Goal: Information Seeking & Learning: Learn about a topic

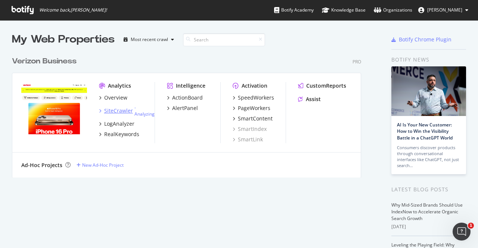
click at [111, 112] on div "SiteCrawler" at bounding box center [118, 110] width 29 height 7
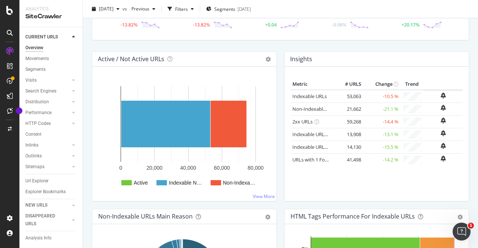
scroll to position [61, 0]
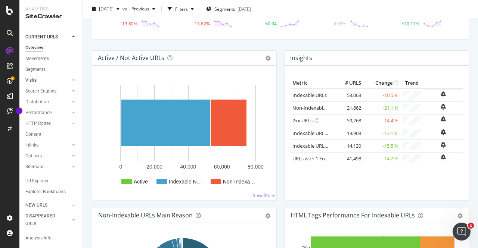
click at [62, 79] on div at bounding box center [65, 80] width 7 height 7
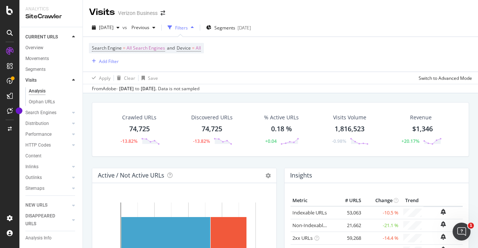
click at [62, 79] on div at bounding box center [65, 80] width 7 height 7
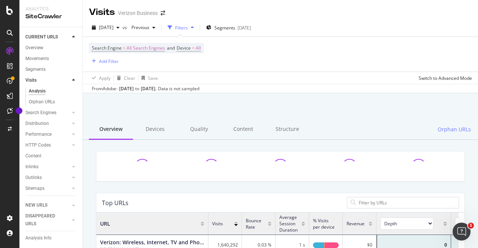
scroll to position [218, 356]
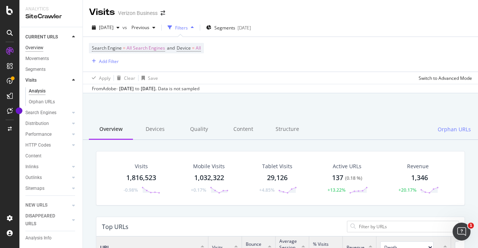
click at [41, 47] on div "Overview" at bounding box center [34, 48] width 18 height 8
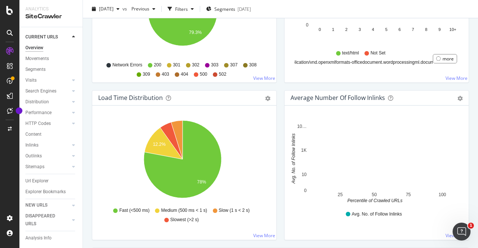
scroll to position [491, 0]
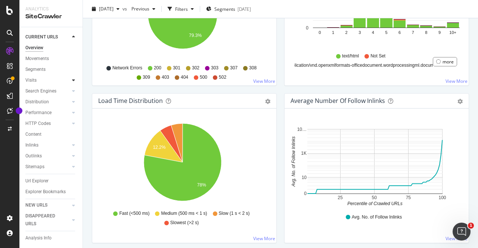
click at [63, 81] on div at bounding box center [65, 80] width 7 height 7
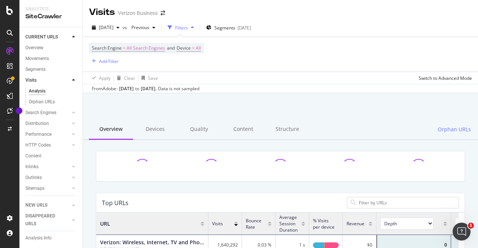
scroll to position [218, 356]
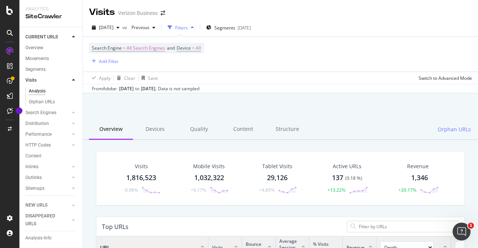
click at [72, 80] on icon at bounding box center [73, 80] width 3 height 4
click at [72, 90] on icon at bounding box center [73, 91] width 3 height 4
click at [46, 112] on div "Segments" at bounding box center [39, 113] width 20 height 8
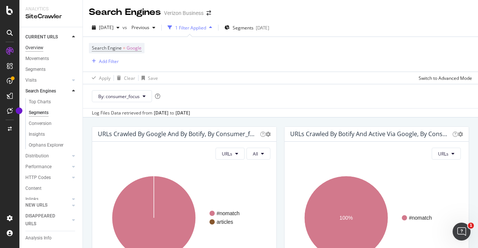
click at [41, 48] on div "Overview" at bounding box center [34, 48] width 18 height 8
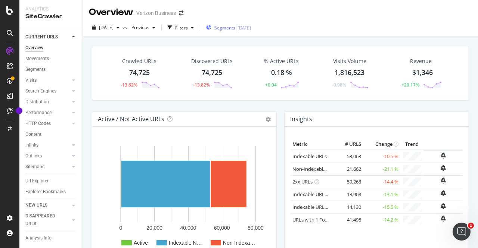
click at [235, 28] on span "Segments" at bounding box center [224, 28] width 21 height 6
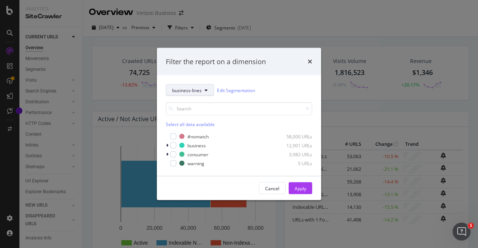
click at [197, 88] on span "business-lines" at bounding box center [186, 90] width 29 height 6
click at [274, 89] on div "business-lines Edit Segmentation" at bounding box center [239, 90] width 146 height 12
click at [173, 138] on div "modal" at bounding box center [173, 137] width 6 height 6
click at [293, 186] on button "Apply" at bounding box center [301, 189] width 24 height 12
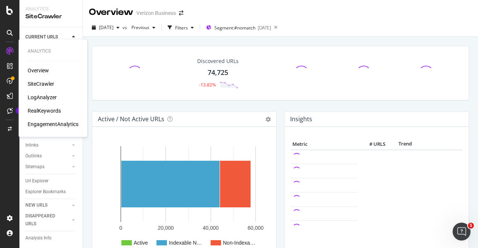
click at [32, 71] on div "Overview" at bounding box center [38, 70] width 21 height 7
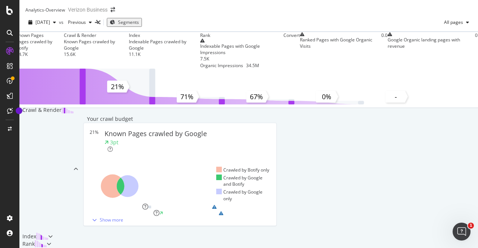
click at [299, 25] on div "2025 Aug. 5th vs Previous Segments All pages" at bounding box center [248, 23] width 458 height 15
click at [446, 25] on span "All pages" at bounding box center [452, 22] width 22 height 6
click at [408, 25] on span "Indexable pages" at bounding box center [407, 28] width 44 height 7
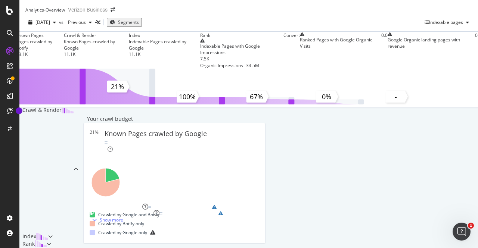
click at [139, 25] on span "Segments" at bounding box center [128, 22] width 21 height 6
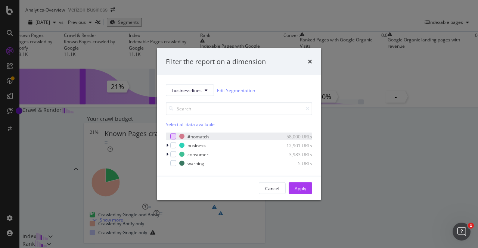
click at [171, 136] on div "modal" at bounding box center [173, 137] width 6 height 6
click at [193, 122] on div "Select all data available" at bounding box center [239, 124] width 146 height 6
click at [301, 187] on div "Apply" at bounding box center [301, 188] width 12 height 6
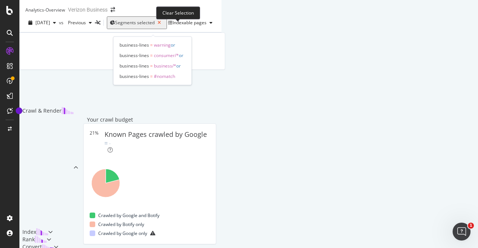
click at [164, 27] on icon "button" at bounding box center [159, 23] width 9 height 10
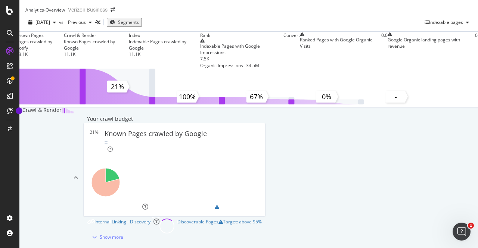
click at [139, 25] on span "Segments" at bounding box center [128, 22] width 21 height 6
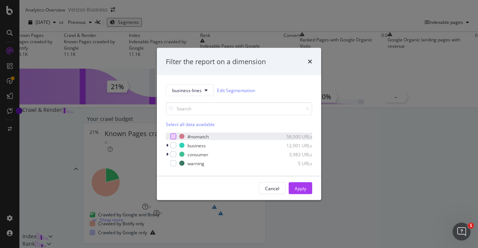
click at [171, 136] on div "modal" at bounding box center [173, 137] width 6 height 6
click at [296, 186] on div "Apply" at bounding box center [301, 188] width 12 height 6
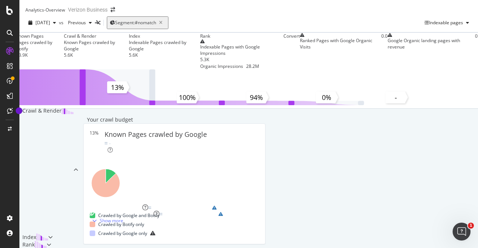
scroll to position [330, 0]
click at [47, 241] on div "Rank" at bounding box center [32, 244] width 27 height 7
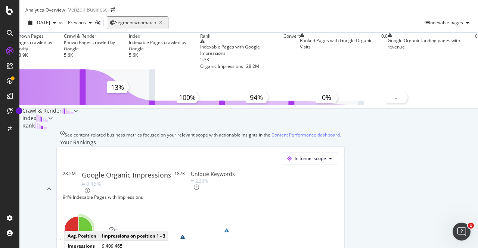
scroll to position [0, 0]
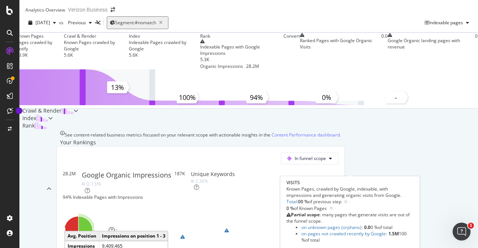
click at [387, 69] on span at bounding box center [387, 51] width 0 height 37
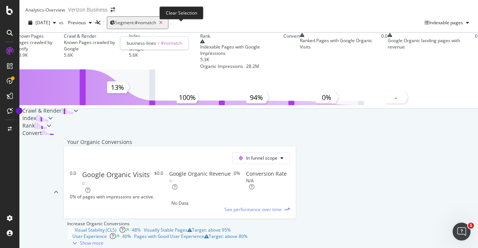
click at [165, 27] on icon "button" at bounding box center [160, 23] width 9 height 10
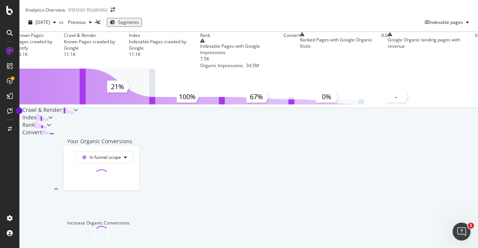
click at [139, 25] on span "Segments" at bounding box center [128, 22] width 21 height 6
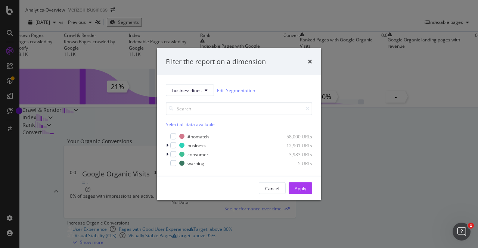
click at [208, 11] on div "Filter the report on a dimension business-lines Edit Segmentation Select all da…" at bounding box center [239, 124] width 478 height 248
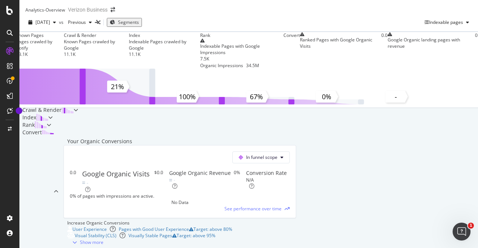
click at [139, 25] on span "Segments" at bounding box center [128, 22] width 21 height 6
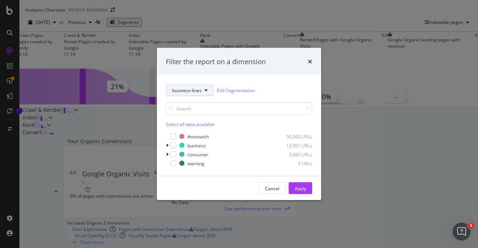
click at [202, 91] on button "business-lines" at bounding box center [190, 90] width 48 height 12
click at [244, 38] on div "Filter the report on a dimension business-lines Edit Segmentation Select all da…" at bounding box center [239, 124] width 478 height 248
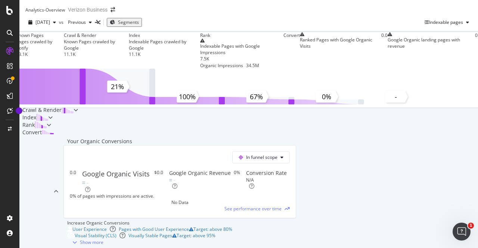
click at [139, 25] on span "Segments" at bounding box center [128, 22] width 21 height 6
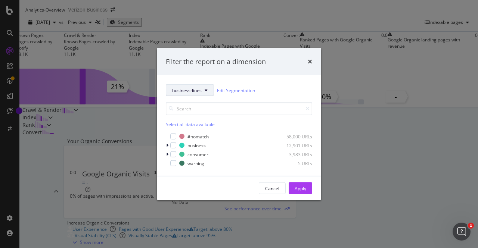
click at [199, 88] on span "business-lines" at bounding box center [186, 90] width 29 height 6
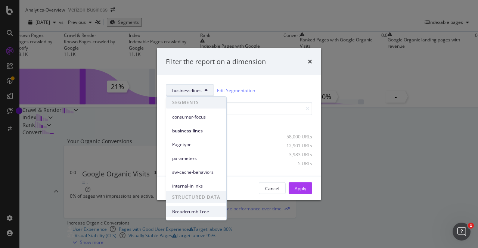
click at [196, 212] on span "Breadcrumb Tree" at bounding box center [196, 212] width 48 height 7
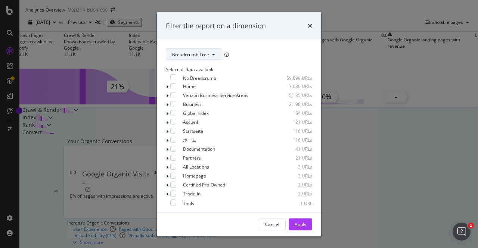
click at [202, 52] on span "Breadcrumb Tree" at bounding box center [190, 54] width 37 height 6
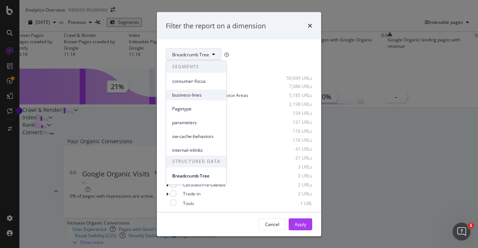
click at [193, 95] on span "business-lines" at bounding box center [196, 95] width 48 height 7
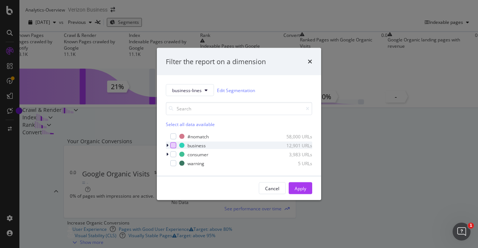
click at [175, 146] on div "modal" at bounding box center [173, 146] width 6 height 6
click at [300, 189] on div "Apply" at bounding box center [301, 188] width 12 height 6
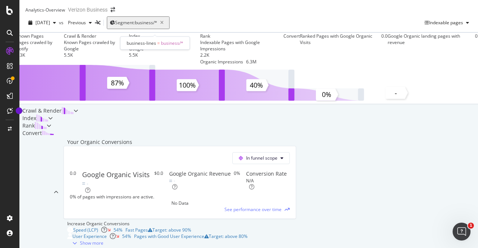
click at [157, 26] on span "Segment: business/*" at bounding box center [136, 22] width 42 height 6
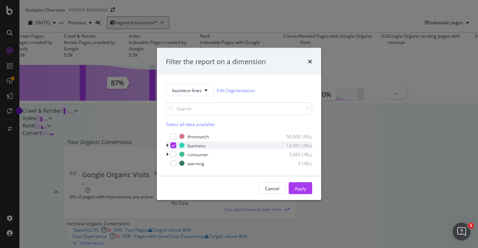
click at [174, 145] on icon "modal" at bounding box center [173, 146] width 3 height 4
click at [295, 183] on button "Apply" at bounding box center [301, 189] width 24 height 12
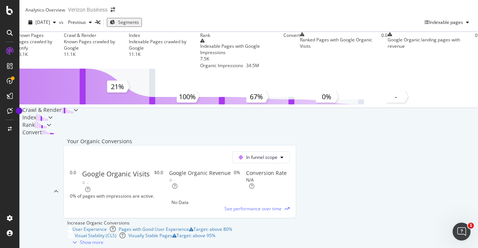
click at [115, 25] on icon "button" at bounding box center [112, 22] width 5 height 4
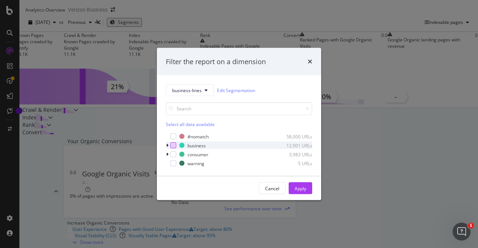
click at [175, 146] on div "modal" at bounding box center [173, 146] width 6 height 6
click at [295, 186] on div "Apply" at bounding box center [301, 188] width 12 height 6
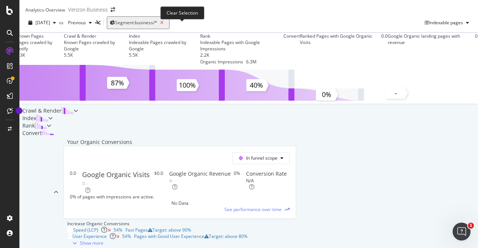
click at [166, 28] on icon "button" at bounding box center [161, 23] width 9 height 10
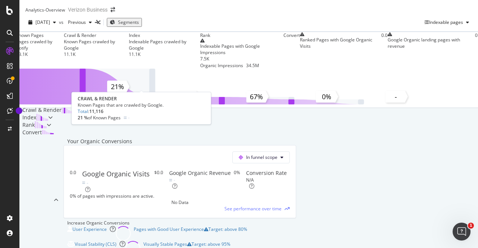
scroll to position [83, 0]
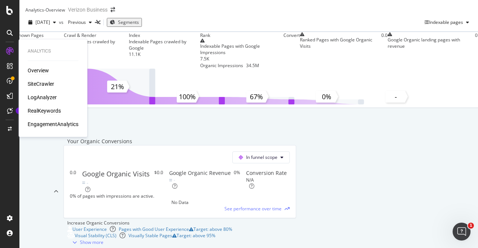
click at [39, 109] on div "RealKeywords" at bounding box center [44, 110] width 33 height 7
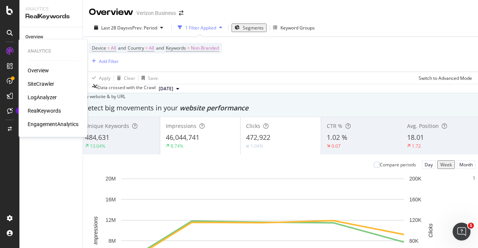
click at [43, 84] on div "SiteCrawler" at bounding box center [41, 83] width 27 height 7
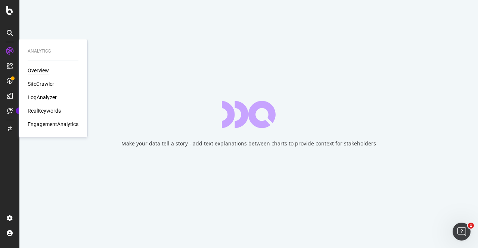
click at [33, 71] on div "Overview" at bounding box center [38, 70] width 21 height 7
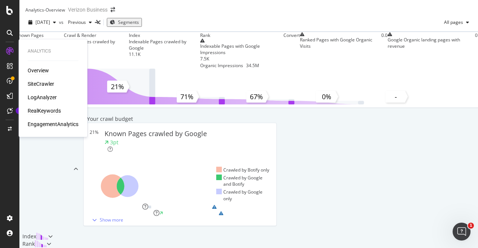
click at [45, 112] on div "RealKeywords" at bounding box center [44, 110] width 33 height 7
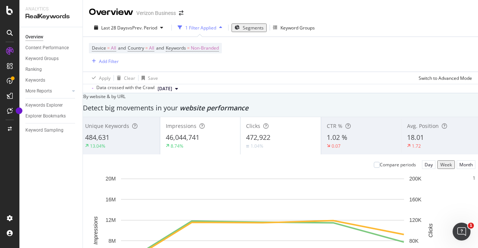
click at [252, 27] on span "Segments" at bounding box center [253, 28] width 21 height 6
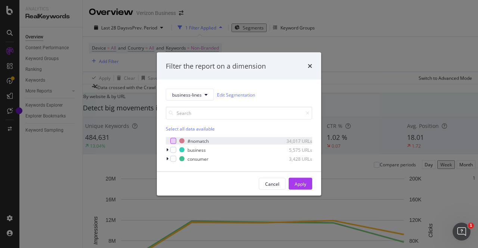
click at [173, 141] on div "modal" at bounding box center [173, 141] width 6 height 6
click at [295, 185] on div "Apply" at bounding box center [301, 184] width 12 height 6
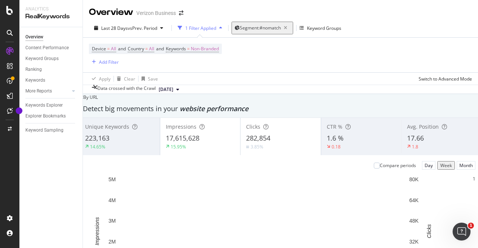
scroll to position [388, 0]
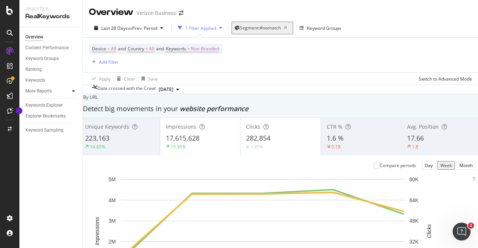
click at [75, 91] on div at bounding box center [73, 90] width 7 height 7
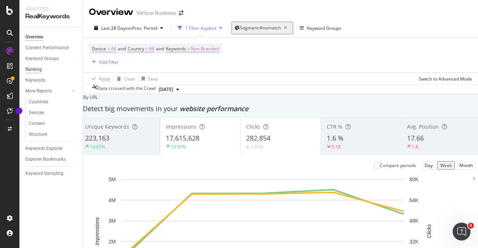
click at [38, 71] on div "Ranking" at bounding box center [33, 70] width 16 height 8
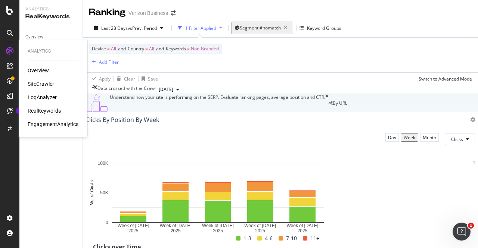
click at [37, 83] on div "SiteCrawler" at bounding box center [41, 83] width 27 height 7
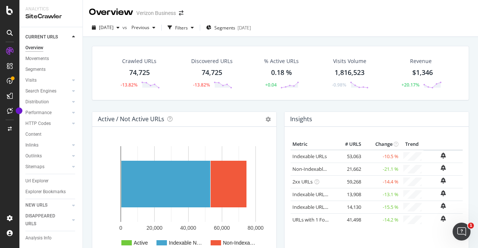
click at [251, 29] on div "[DATE]" at bounding box center [243, 28] width 13 height 6
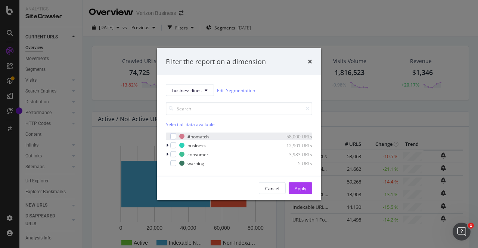
click at [172, 133] on div "#nomatch 58,000 URLs" at bounding box center [239, 136] width 146 height 7
click at [295, 190] on div "Apply" at bounding box center [301, 188] width 12 height 6
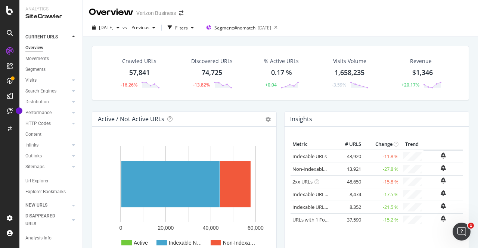
click at [273, 74] on div "0.17 %" at bounding box center [281, 73] width 21 height 10
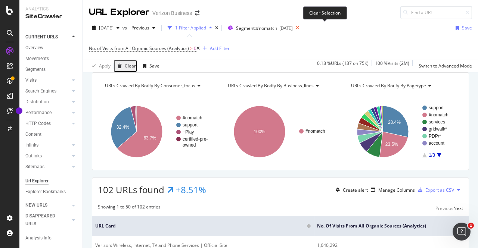
click at [302, 28] on icon at bounding box center [297, 28] width 9 height 10
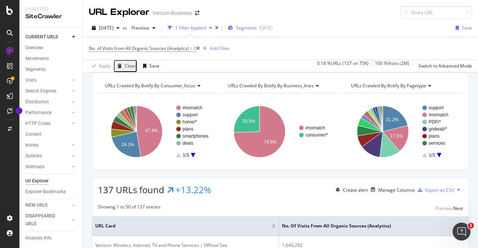
click at [260, 31] on div "Segments 2024-03-01" at bounding box center [250, 27] width 45 height 11
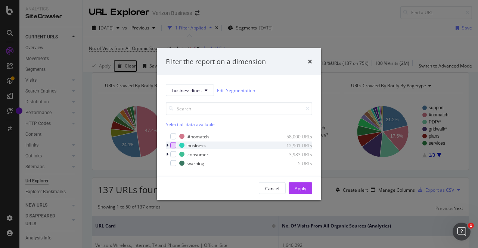
click at [172, 147] on div "modal" at bounding box center [173, 146] width 6 height 6
click at [300, 188] on div "Apply" at bounding box center [301, 188] width 12 height 6
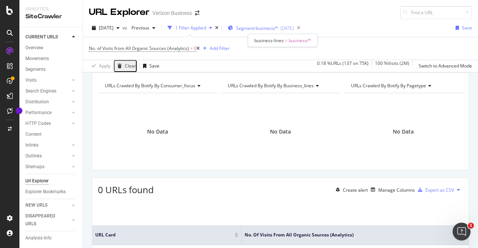
click at [273, 29] on span "Segment: business/*" at bounding box center [257, 28] width 42 height 6
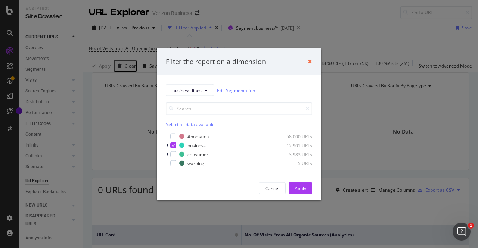
click at [309, 59] on icon "times" at bounding box center [310, 62] width 4 height 6
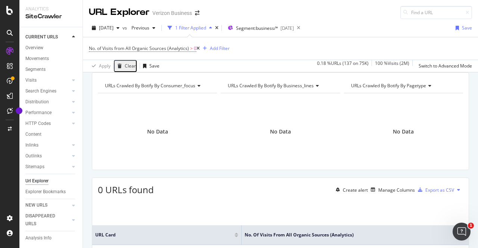
click at [199, 49] on icon at bounding box center [197, 48] width 3 height 4
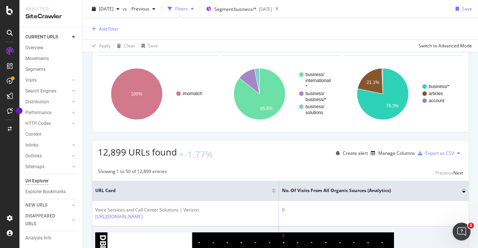
scroll to position [8, 0]
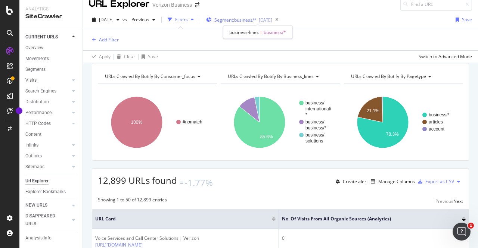
click at [256, 18] on span "Segment: business/*" at bounding box center [235, 20] width 42 height 6
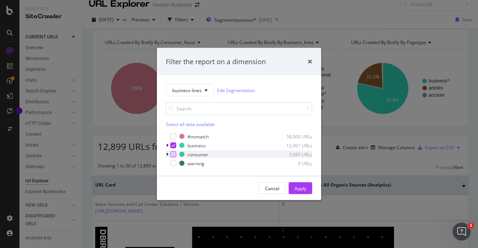
click at [173, 155] on div "modal" at bounding box center [173, 155] width 6 height 6
click at [173, 145] on icon "modal" at bounding box center [173, 146] width 3 height 4
click at [167, 153] on icon "modal" at bounding box center [167, 154] width 2 height 4
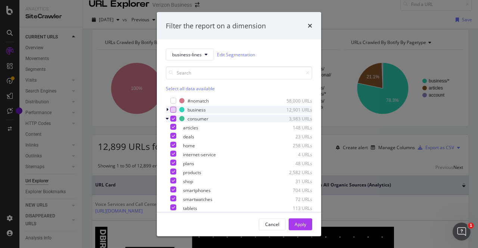
click at [167, 120] on icon "modal" at bounding box center [167, 118] width 3 height 4
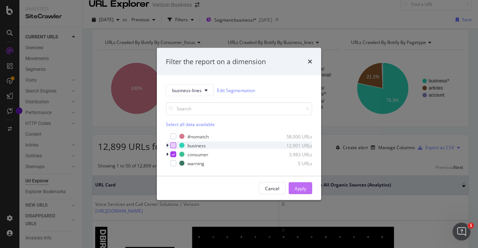
click at [298, 189] on div "Apply" at bounding box center [301, 188] width 12 height 6
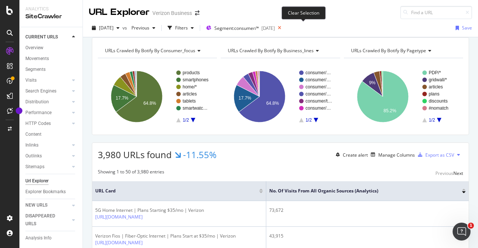
click at [284, 27] on icon at bounding box center [279, 28] width 9 height 10
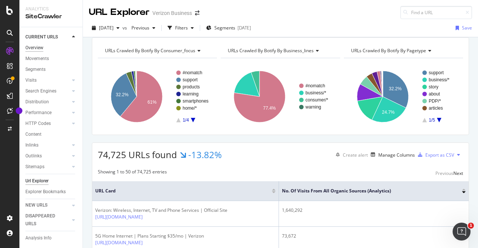
click at [37, 48] on div "Overview" at bounding box center [34, 48] width 18 height 8
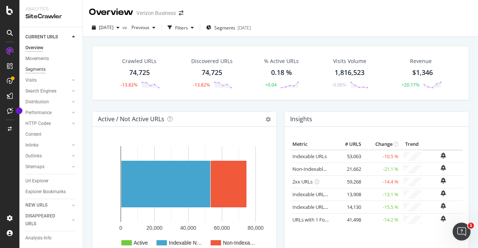
click at [37, 71] on div "Segments" at bounding box center [35, 70] width 20 height 8
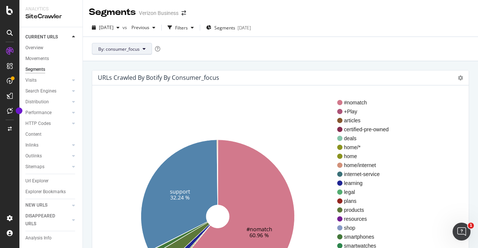
click at [135, 50] on span "By: consumer_focus" at bounding box center [118, 49] width 41 height 6
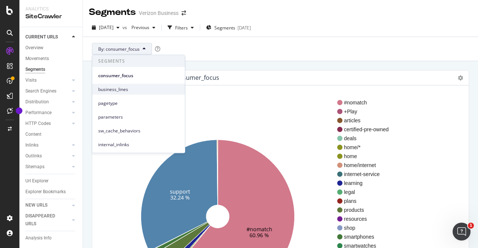
click at [120, 92] on span "business_lines" at bounding box center [138, 89] width 81 height 7
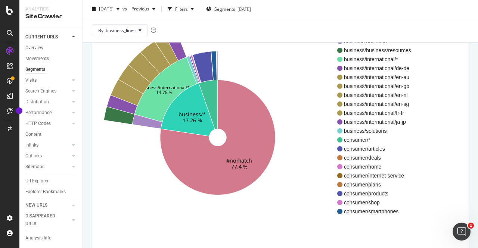
scroll to position [80, 0]
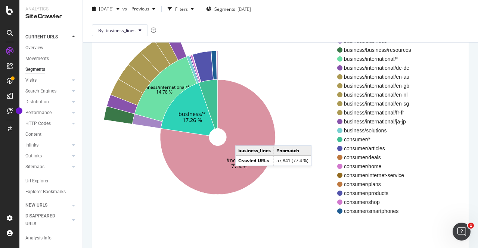
click at [243, 138] on icon at bounding box center [217, 137] width 115 height 115
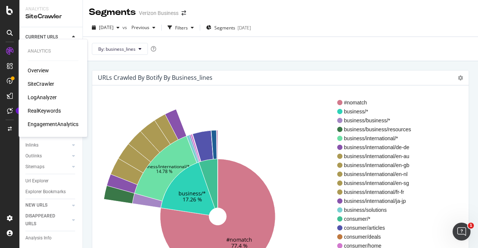
click at [38, 68] on div "Overview" at bounding box center [38, 70] width 21 height 7
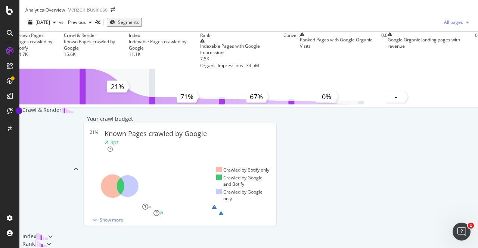
click at [448, 25] on span "All pages" at bounding box center [452, 22] width 22 height 6
click at [389, 29] on span "Indexable pages" at bounding box center [407, 28] width 44 height 7
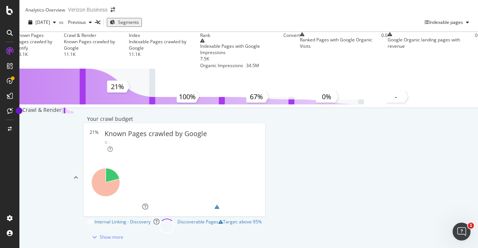
click at [139, 25] on span "Segments" at bounding box center [128, 22] width 21 height 6
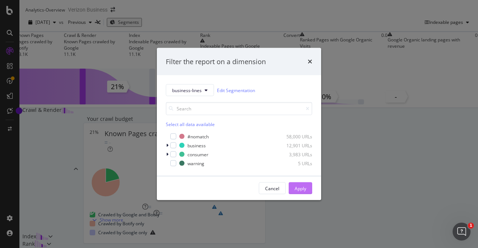
click at [298, 186] on div "Apply" at bounding box center [301, 188] width 12 height 6
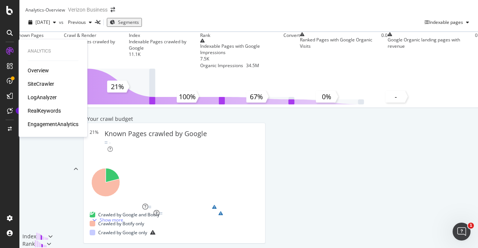
click at [43, 82] on div "SiteCrawler" at bounding box center [41, 83] width 27 height 7
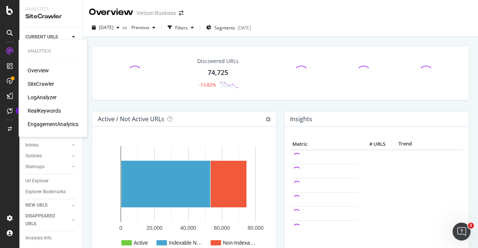
click at [37, 68] on div "Overview" at bounding box center [38, 70] width 21 height 7
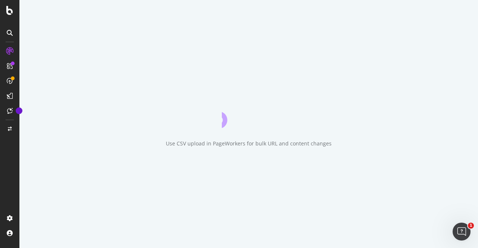
click at [332, 26] on div "Use CSV upload in PageWorkers for bulk URL and content changes" at bounding box center [248, 124] width 458 height 248
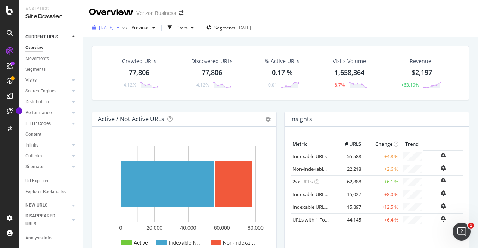
click at [122, 28] on div "button" at bounding box center [117, 27] width 9 height 4
click at [252, 8] on div "Overview Verizon Business" at bounding box center [280, 9] width 395 height 19
